Goal: Navigation & Orientation: Find specific page/section

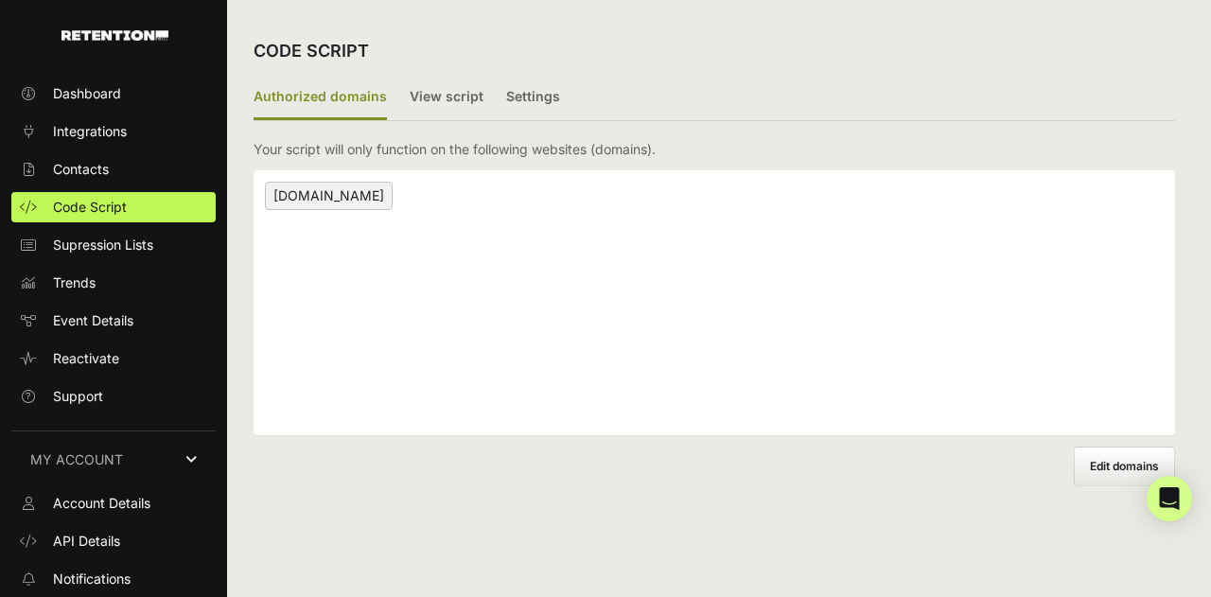
scroll to position [112, 0]
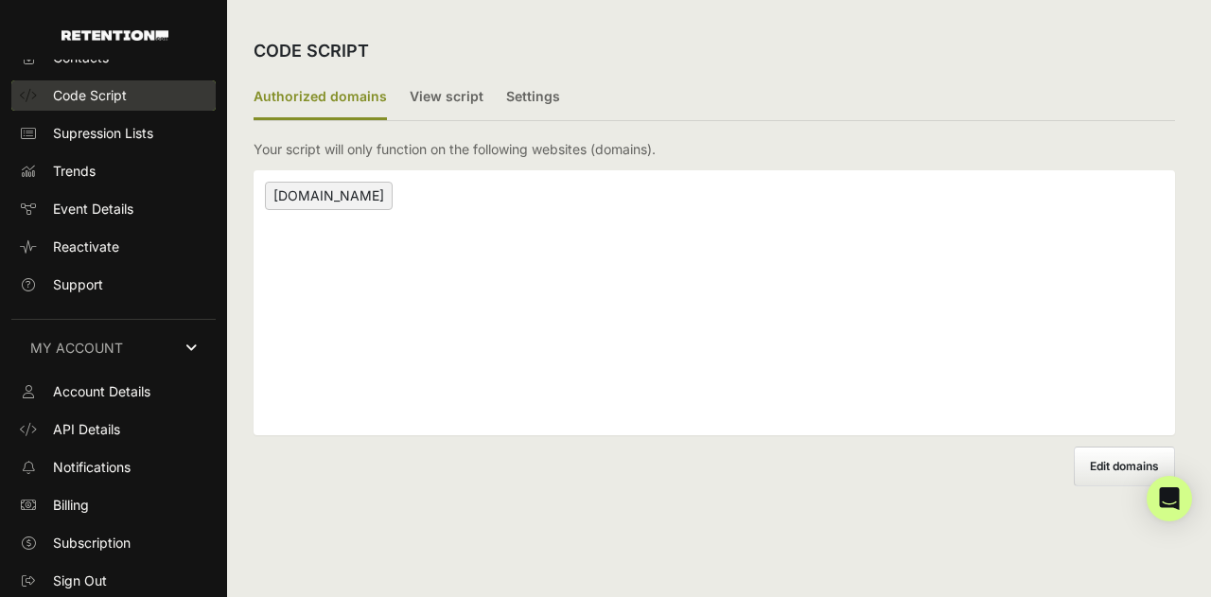
click at [118, 99] on span "Code Script" at bounding box center [90, 95] width 74 height 19
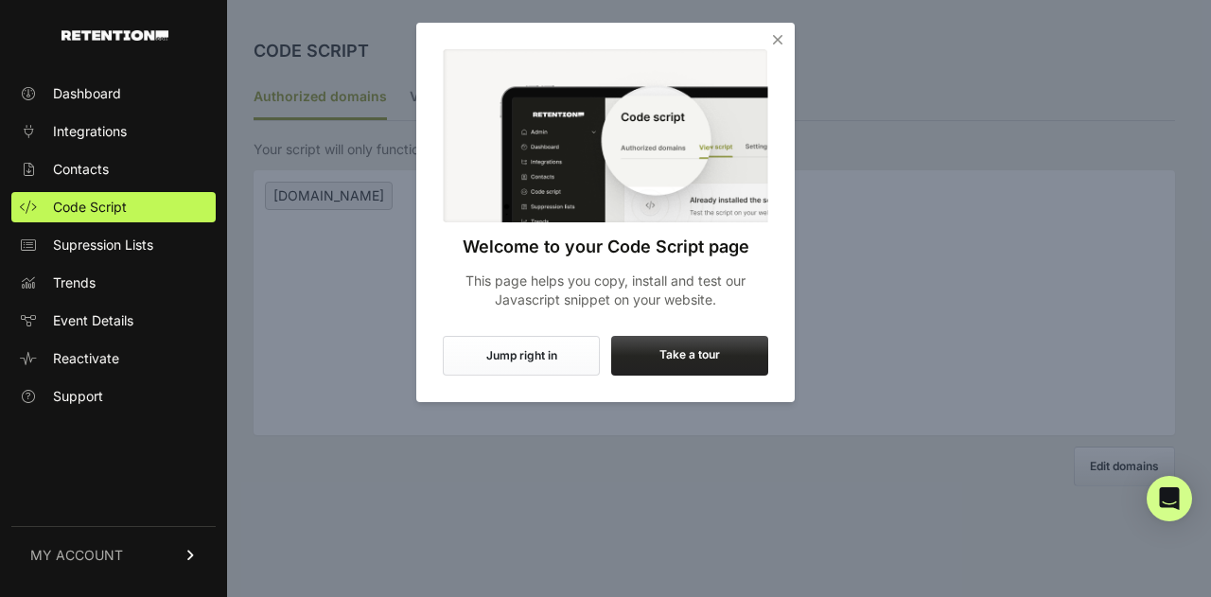
click at [776, 38] on icon "Close" at bounding box center [777, 39] width 19 height 19
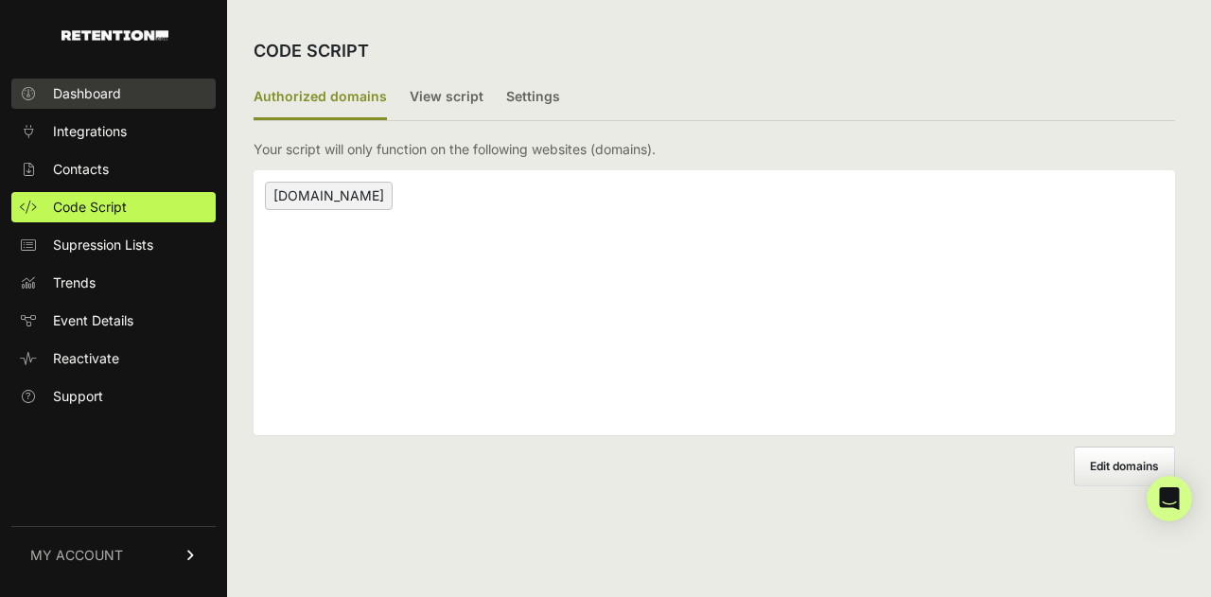
click at [97, 102] on span "Dashboard" at bounding box center [87, 93] width 68 height 19
